Goal: Find specific page/section: Locate a particular part of the current website

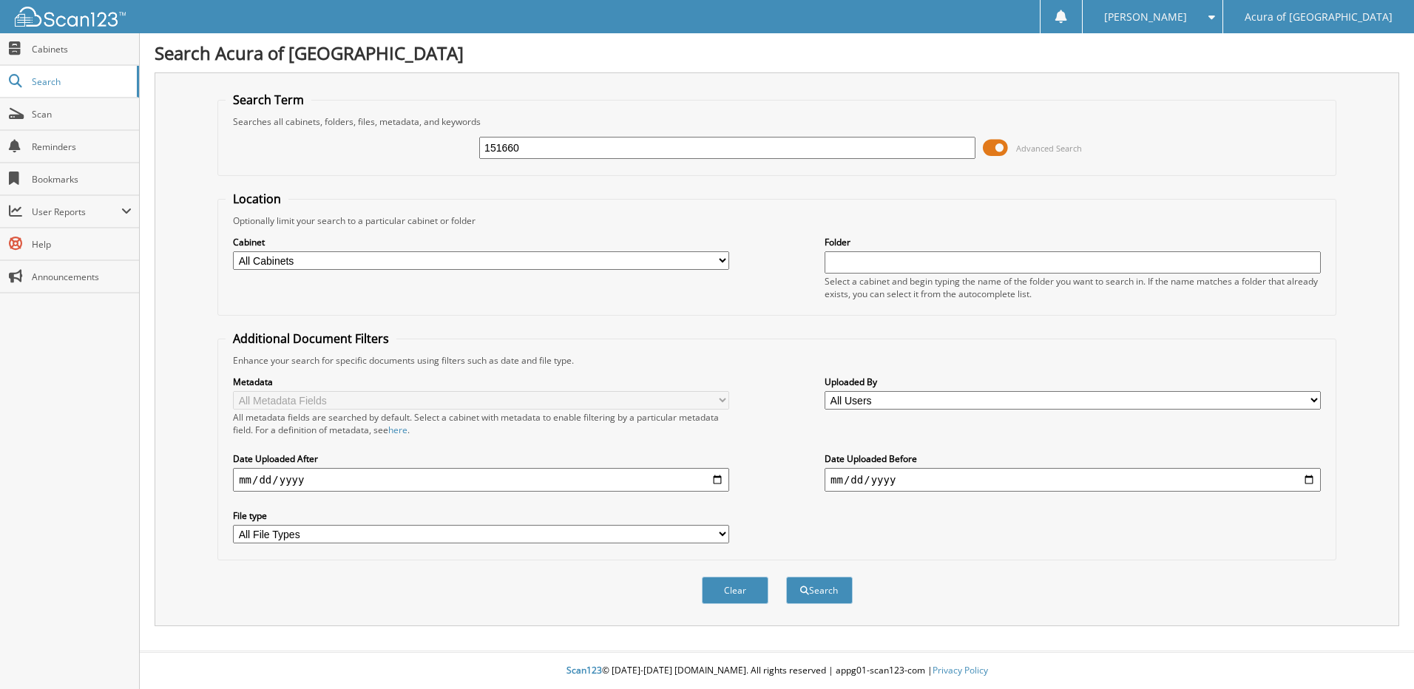
type input "151660"
click at [786, 577] on button "Search" at bounding box center [819, 590] width 67 height 27
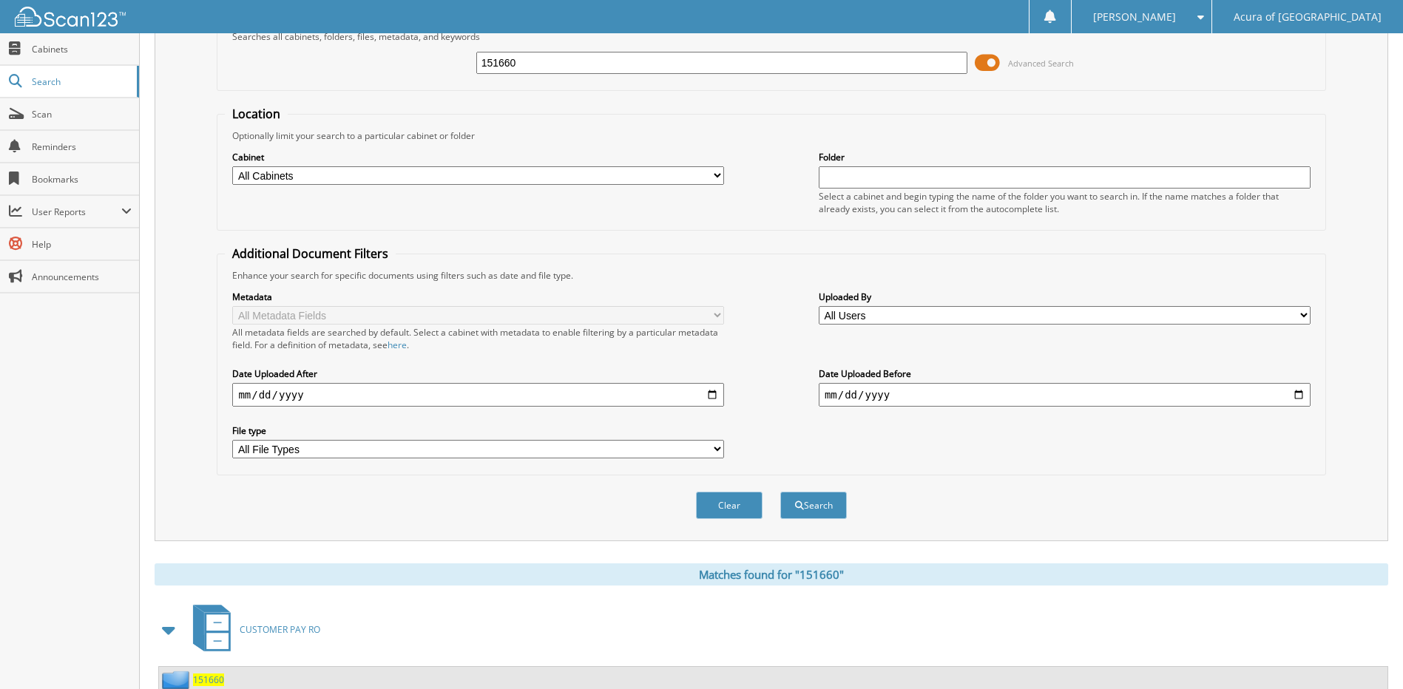
scroll to position [220, 0]
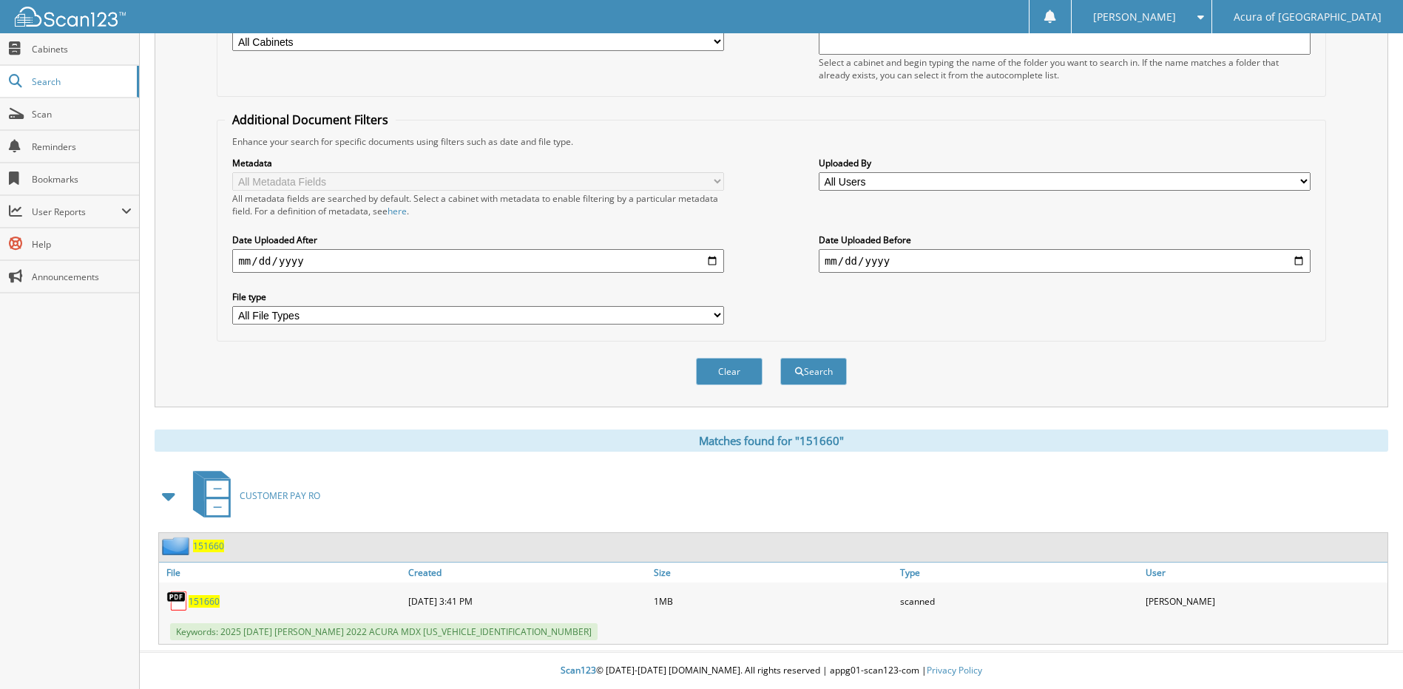
click at [208, 601] on span "151660" at bounding box center [204, 601] width 31 height 13
